Goal: Task Accomplishment & Management: Use online tool/utility

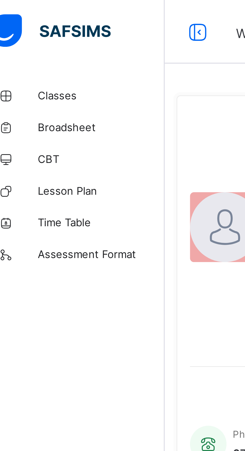
click at [28, 31] on span "Classes" at bounding box center [40, 30] width 40 height 4
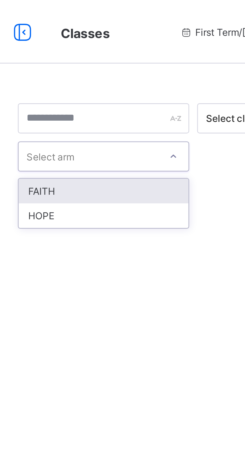
click at [135, 54] on div at bounding box center [152, 101] width 167 height 95
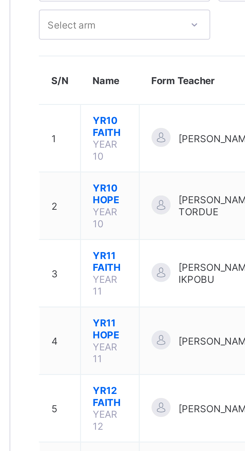
click at [91, 184] on span "YR12 HOPE" at bounding box center [91, 188] width 11 height 8
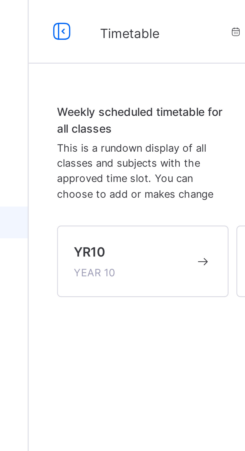
click at [109, 84] on div "YR10 YEAR 10" at bounding box center [93, 82] width 38 height 12
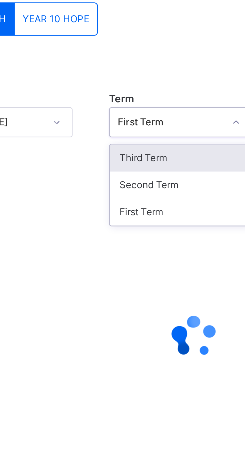
click at [141, 112] on div "First Term" at bounding box center [148, 113] width 45 height 9
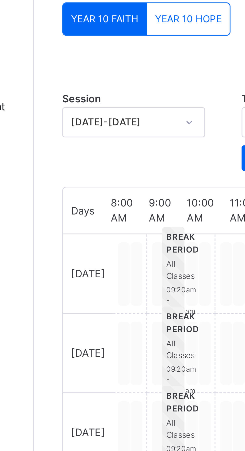
click at [111, 63] on div "Session [DATE]-[DATE] Term First Term Add Period Days 8:00 AM 9:00 AM 10:00 AM …" at bounding box center [152, 180] width 167 height 235
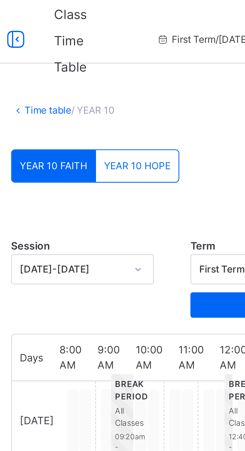
click at [112, 51] on span "YEAR 10 HOPE" at bounding box center [108, 52] width 21 height 5
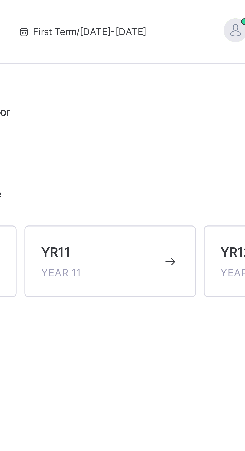
click at [164, 83] on span at bounding box center [150, 82] width 38 height 1
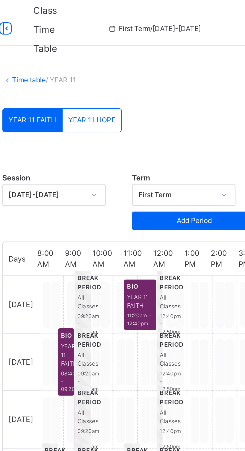
click at [105, 55] on div "YEAR 11 HOPE" at bounding box center [108, 52] width 26 height 10
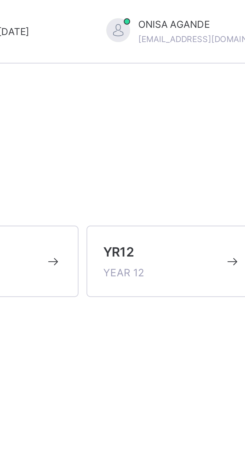
click at [216, 85] on div "YR12 YEAR 12" at bounding box center [206, 82] width 38 height 12
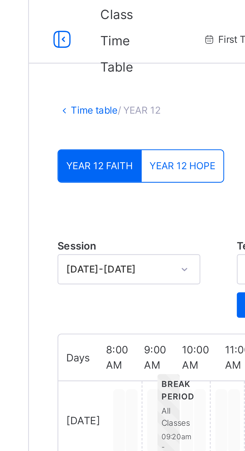
click at [111, 52] on span "YEAR 12 HOPE" at bounding box center [108, 52] width 21 height 5
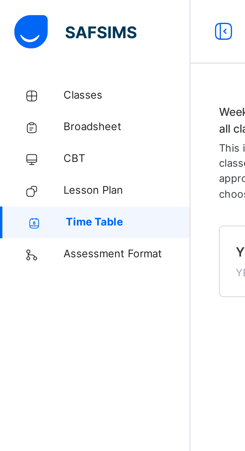
click at [50, 60] on span "Lesson Plan" at bounding box center [40, 60] width 40 height 5
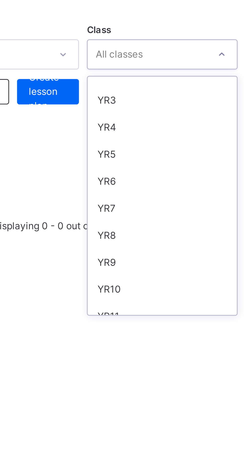
scroll to position [61, 0]
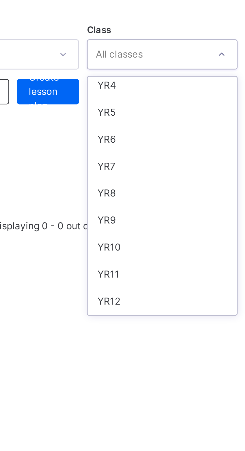
click at [200, 128] on div "YR10" at bounding box center [212, 129] width 47 height 9
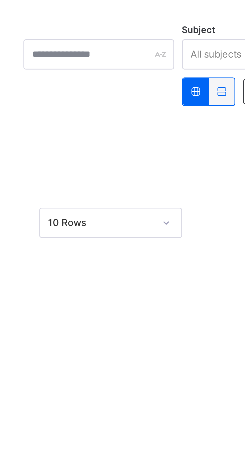
click at [125, 80] on icon at bounding box center [123, 81] width 4 height 4
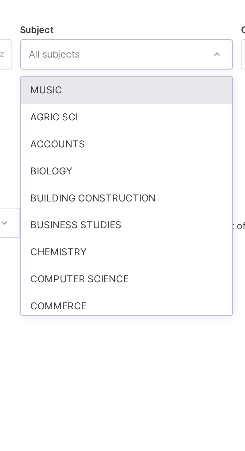
click at [145, 104] on div "BIOLOGY" at bounding box center [152, 105] width 67 height 9
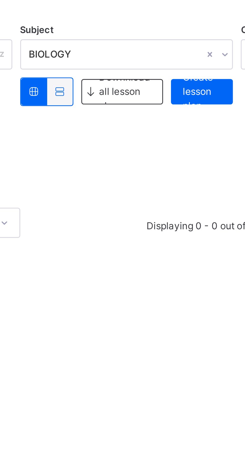
click at [157, 77] on span "Downnload all lesson plans" at bounding box center [152, 81] width 16 height 14
click at [153, 80] on span "Downnload all lesson plans" at bounding box center [152, 81] width 16 height 14
click at [150, 95] on div at bounding box center [152, 94] width 167 height 8
click at [133, 80] on icon at bounding box center [132, 81] width 4 height 4
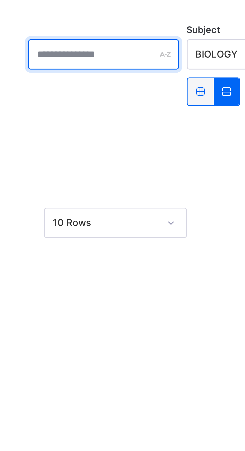
click at [113, 68] on div at bounding box center [93, 69] width 48 height 10
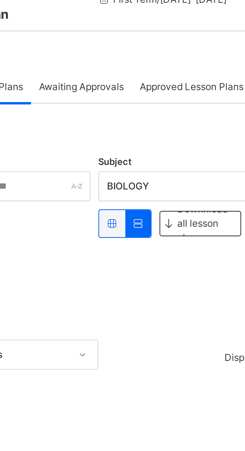
click at [124, 79] on icon at bounding box center [123, 81] width 4 height 4
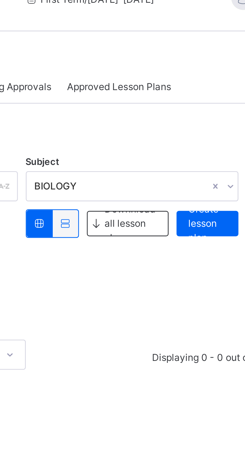
click at [177, 79] on span "Create lesson plan" at bounding box center [176, 81] width 12 height 14
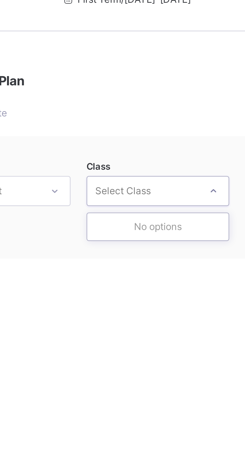
click at [162, 47] on div "Lesson Plan / Create" at bounding box center [152, 46] width 167 height 5
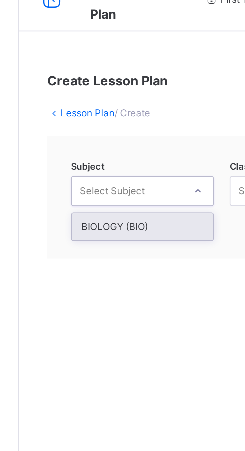
click at [101, 81] on div "BIOLOGY (BIO)" at bounding box center [99, 81] width 45 height 9
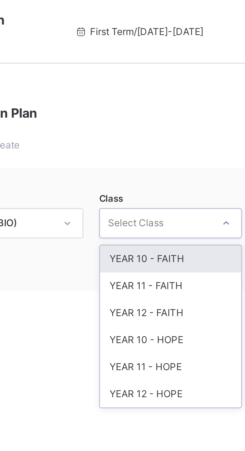
click at [162, 50] on div "Create Lesson Plan Lesson Plan / Create Subject BIOLOGY (BIO) Class option YEAR…" at bounding box center [152, 62] width 185 height 74
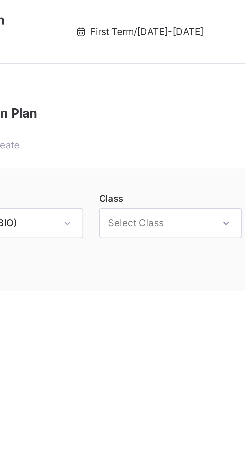
click at [159, 45] on div "Lesson Plan / Create" at bounding box center [152, 46] width 167 height 5
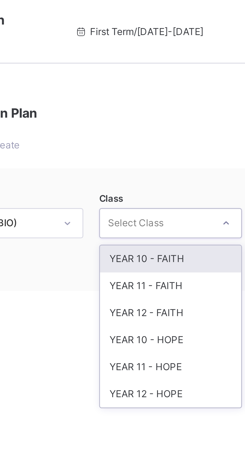
click at [140, 80] on div "YEAR 10 - FAITH" at bounding box center [149, 81] width 45 height 9
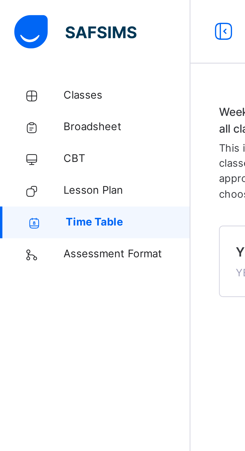
click at [47, 82] on span "Assessment Format" at bounding box center [40, 80] width 40 height 5
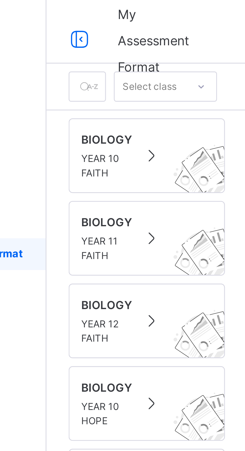
click at [89, 128] on div "BIOLOGY YEAR 10 HOPE" at bounding box center [91, 127] width 41 height 16
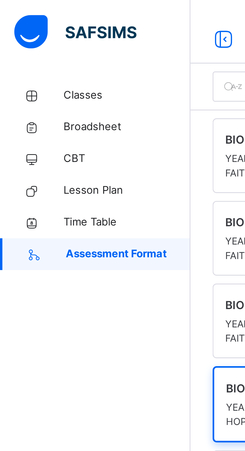
click at [43, 103] on div "Classes Broadsheet CBT Lesson Plan Time Table Assessment Format Help" at bounding box center [30, 235] width 60 height 431
